Goal: Book appointment/travel/reservation

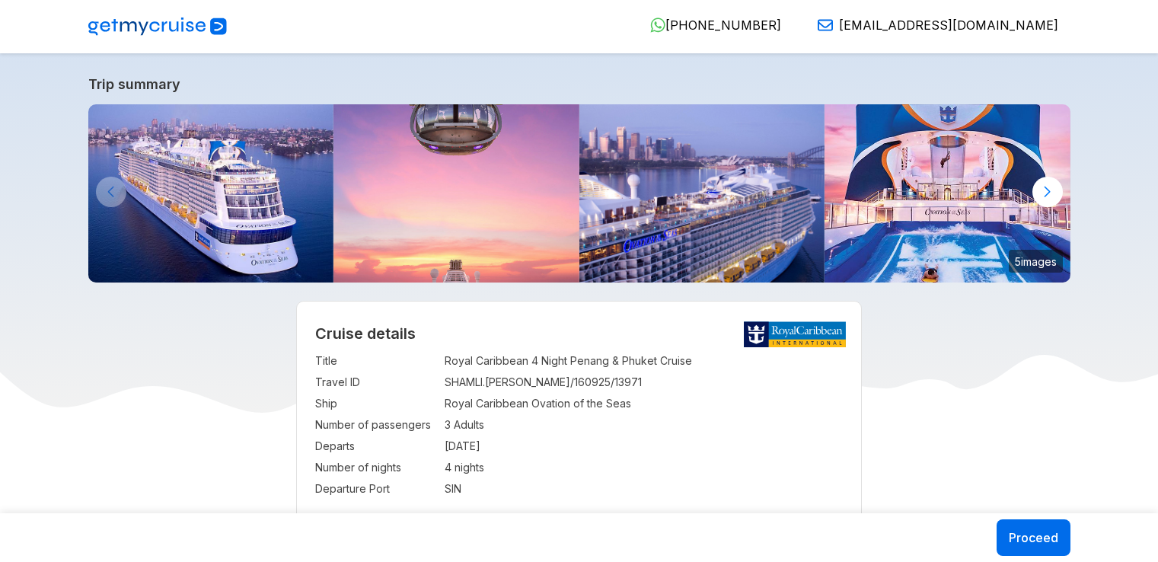
select select "**"
select select "*"
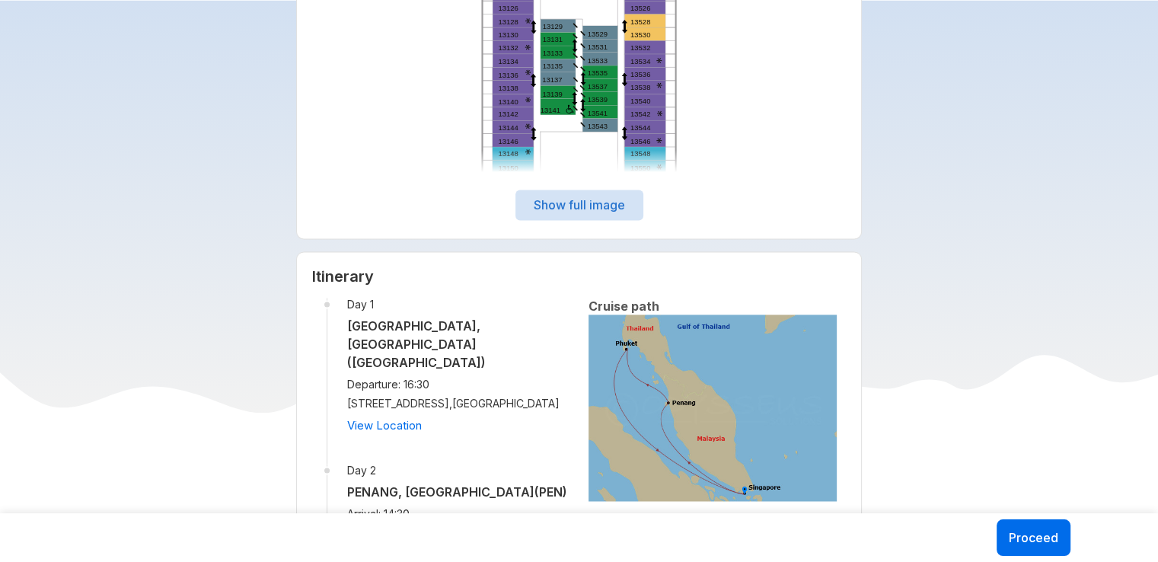
scroll to position [2437, 0]
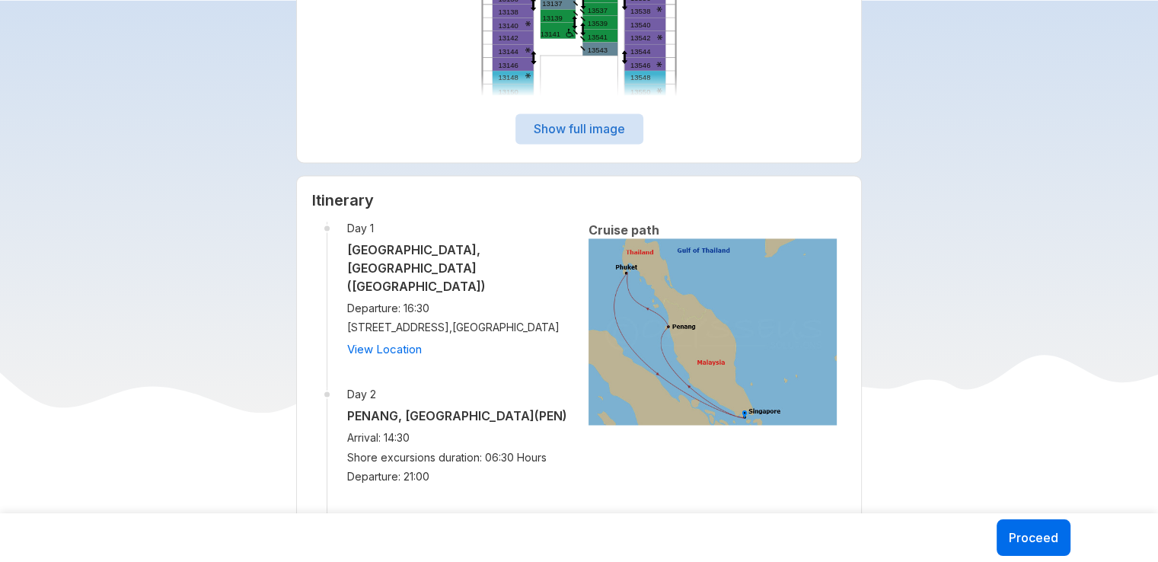
drag, startPoint x: 347, startPoint y: 291, endPoint x: 458, endPoint y: 298, distance: 110.6
click at [458, 298] on li "Day 1 [GEOGRAPHIC_DATA], [GEOGRAPHIC_DATA] ([GEOGRAPHIC_DATA]) Departure: 16:30…" at bounding box center [448, 305] width 243 height 166
click at [478, 345] on div "[STREET_ADDRESS] View Location" at bounding box center [458, 340] width 222 height 38
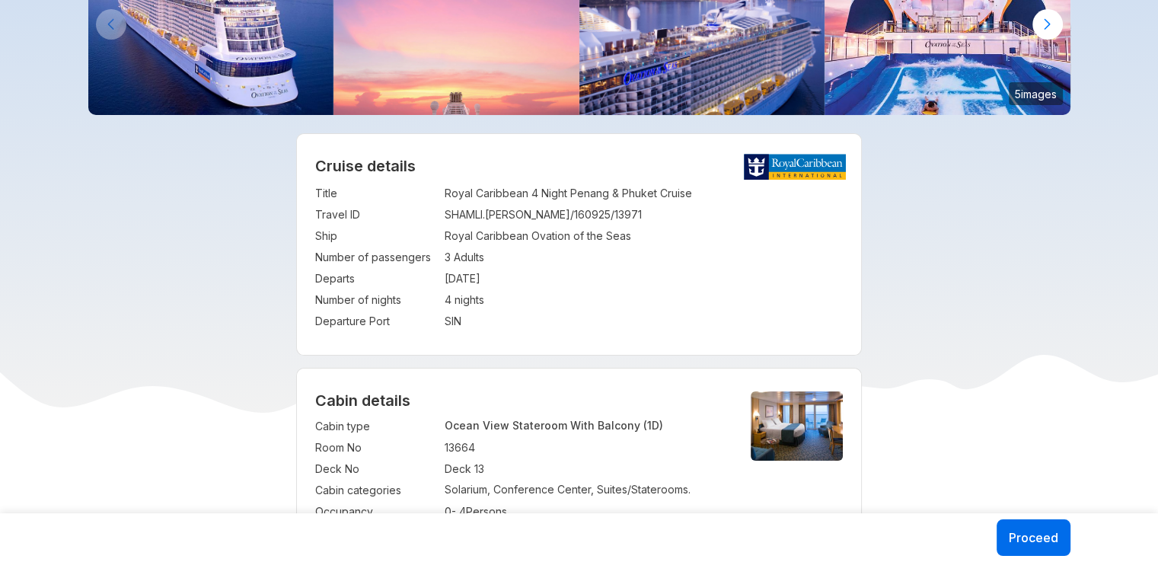
scroll to position [76, 0]
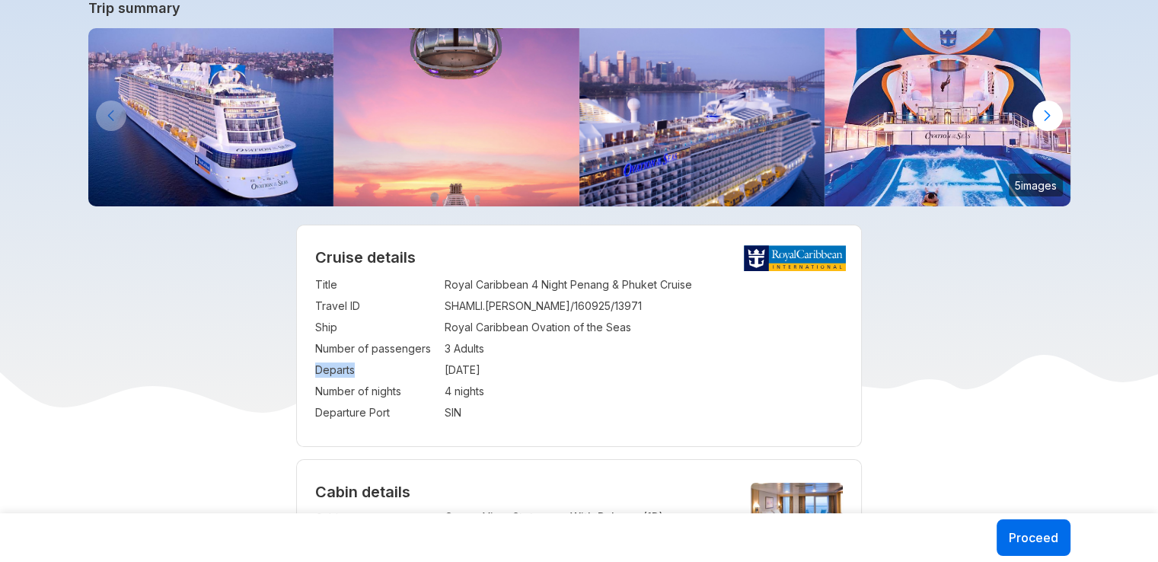
drag, startPoint x: 433, startPoint y: 366, endPoint x: 532, endPoint y: 357, distance: 98.7
click at [532, 357] on tbody "Title : Royal Caribbean 4 Night Penang & Phuket Cruise Travel ID : [GEOGRAPHIC_…" at bounding box center [579, 348] width 528 height 149
click at [656, 397] on td "4 nights" at bounding box center [644, 391] width 398 height 21
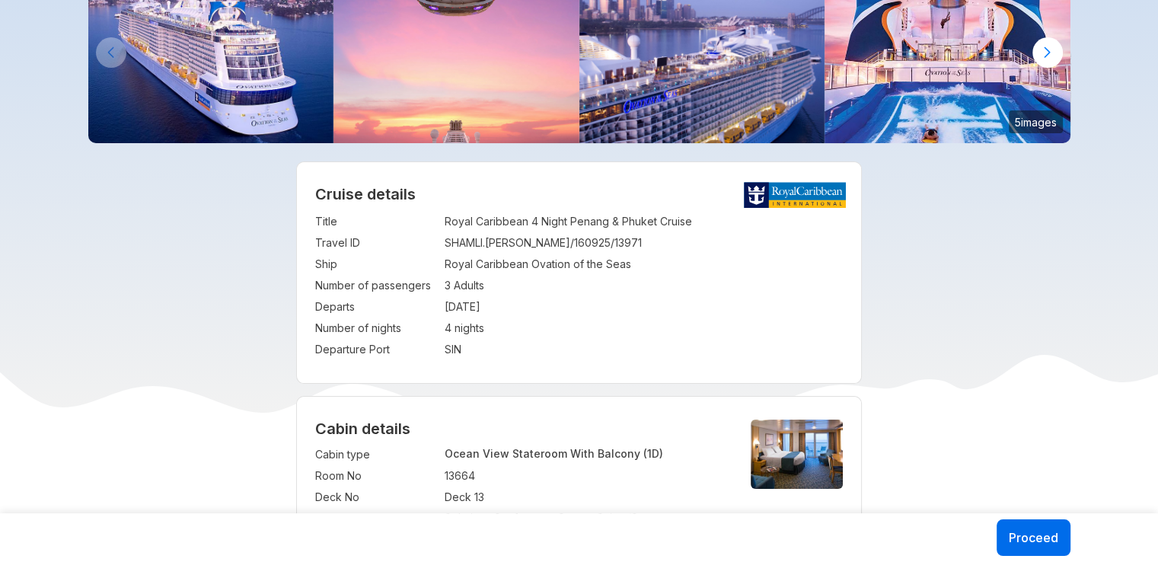
scroll to position [228, 0]
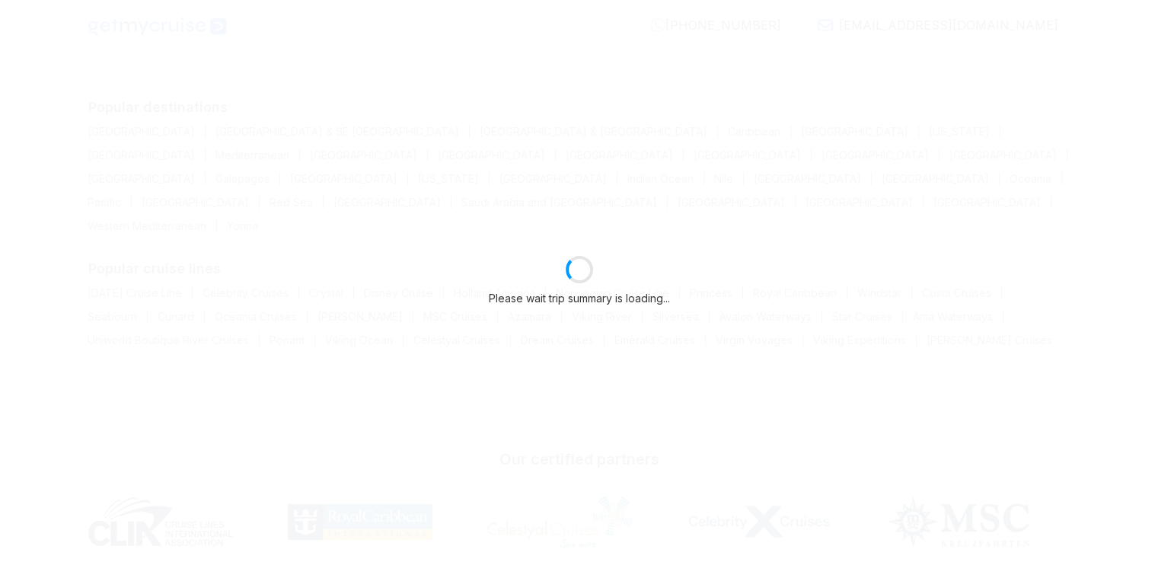
select select "**"
select select "*"
